Goal: Find specific page/section

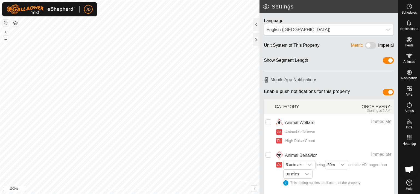
click at [17, 23] on button "button" at bounding box center [15, 23] width 7 height 7
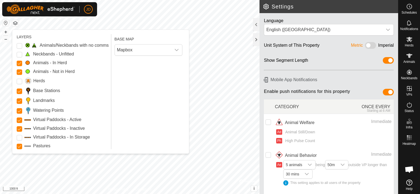
click at [17, 23] on button "button" at bounding box center [15, 23] width 7 height 7
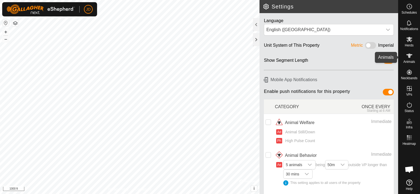
click at [414, 57] on div "Animals" at bounding box center [409, 57] width 22 height 16
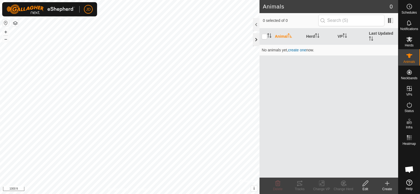
click at [257, 38] on div at bounding box center [256, 39] width 7 height 13
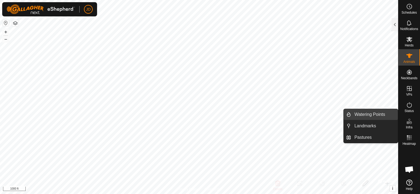
click at [377, 114] on link "Watering Points" at bounding box center [374, 114] width 47 height 11
